Goal: Information Seeking & Learning: Learn about a topic

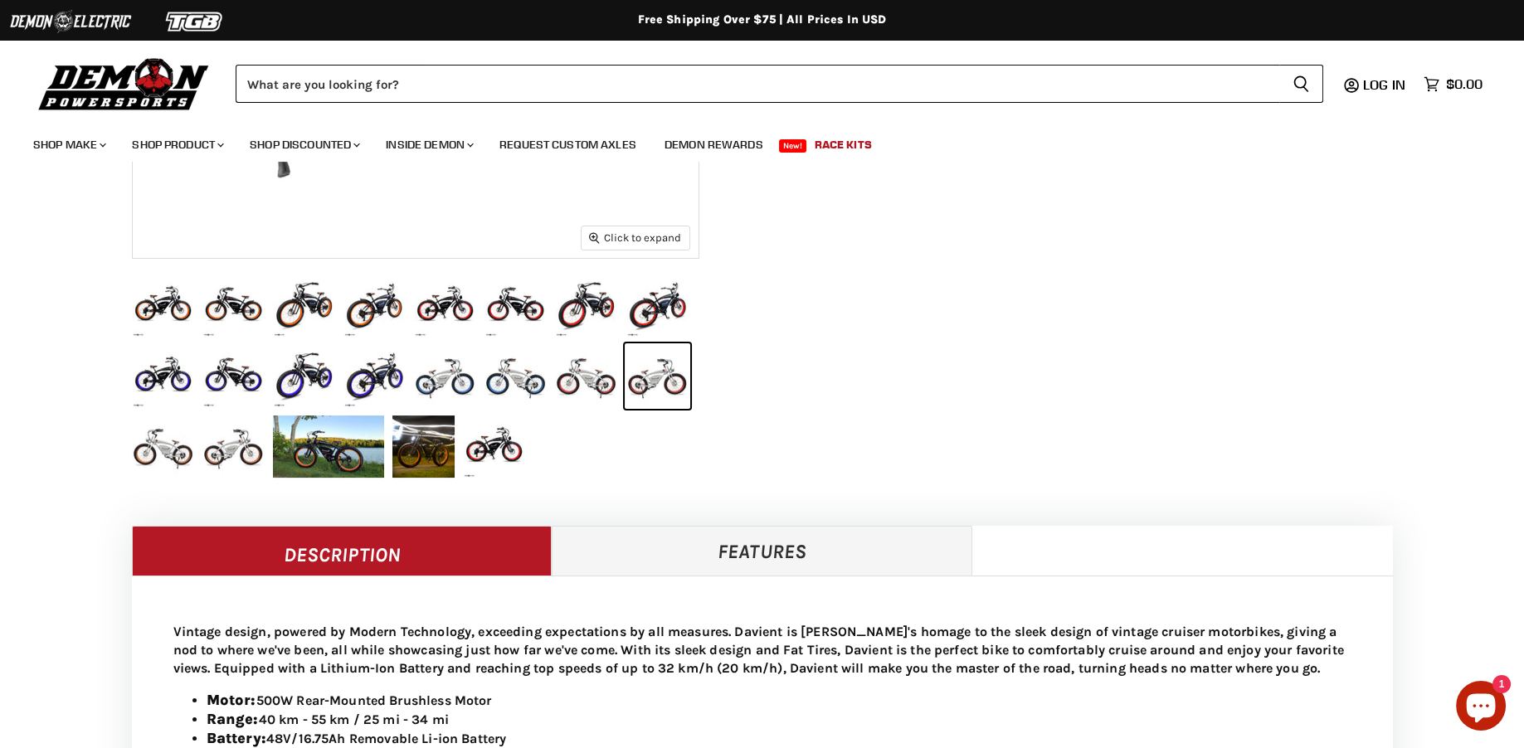
scroll to position [528, 0]
click at [373, 308] on button "Davient, Cruiser E-Bike, 48V, 26-in - Unisex thumbnail" at bounding box center [375, 306] width 66 height 66
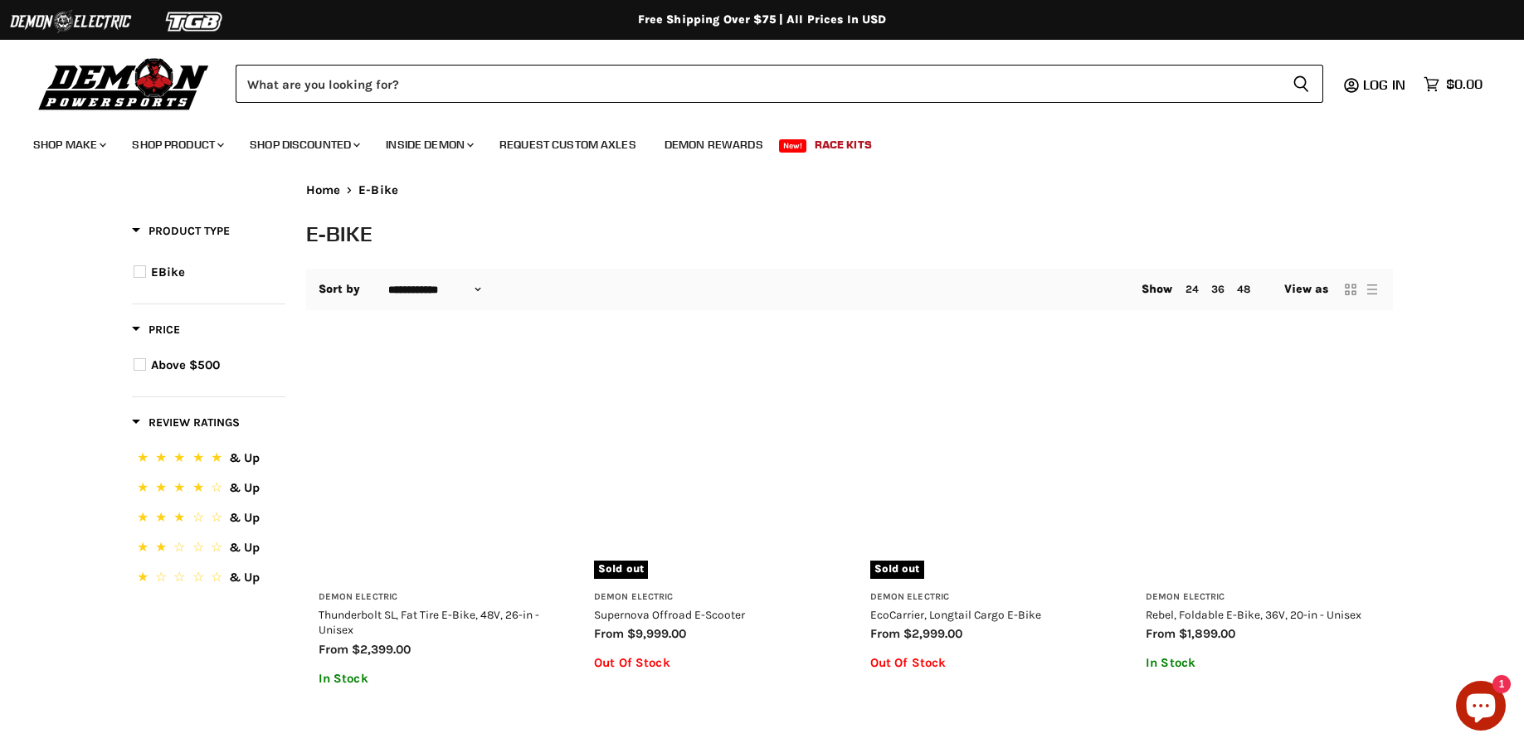
select select "**********"
